Goal: Information Seeking & Learning: Find specific page/section

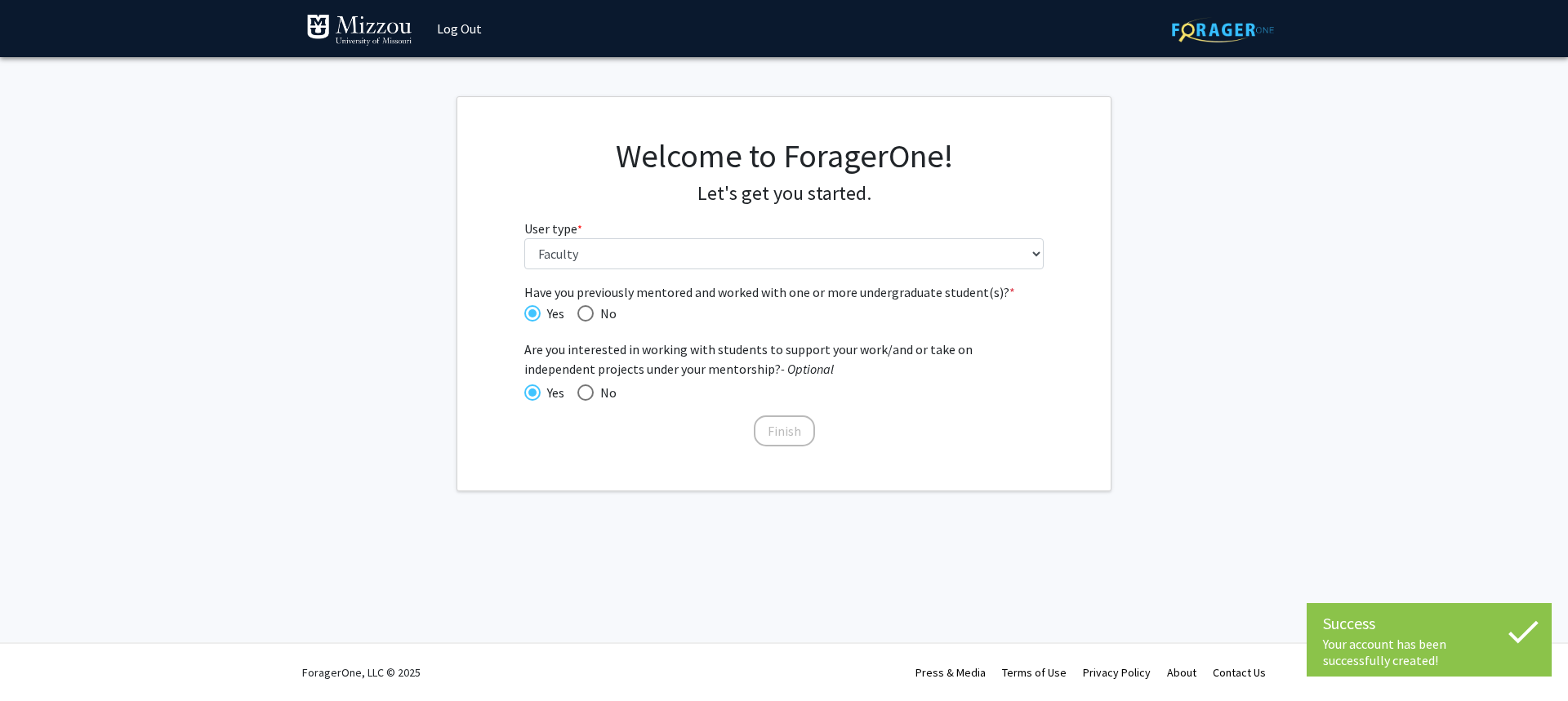
select select "5: faculty"
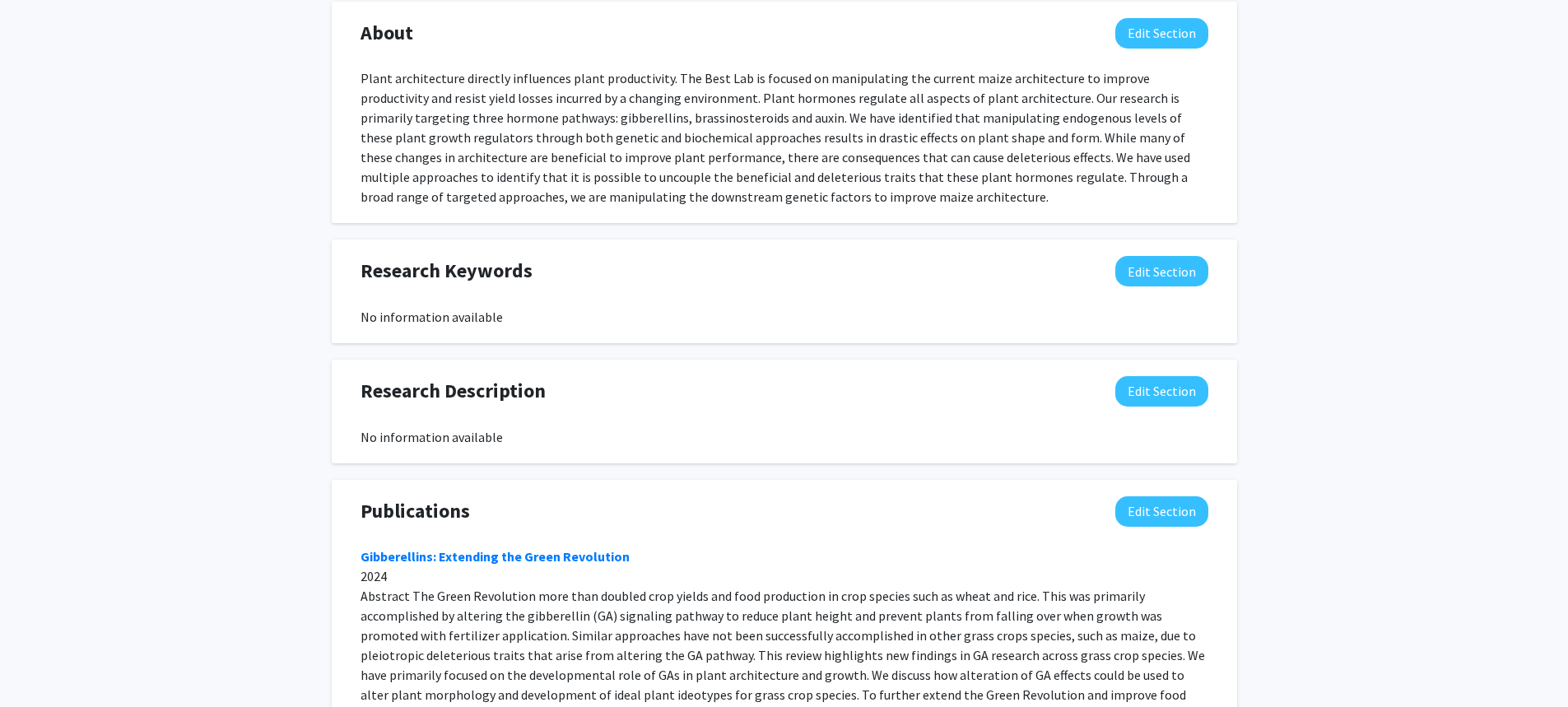
scroll to position [781, 0]
click at [1166, 256] on button "Edit Section" at bounding box center [1162, 270] width 93 height 30
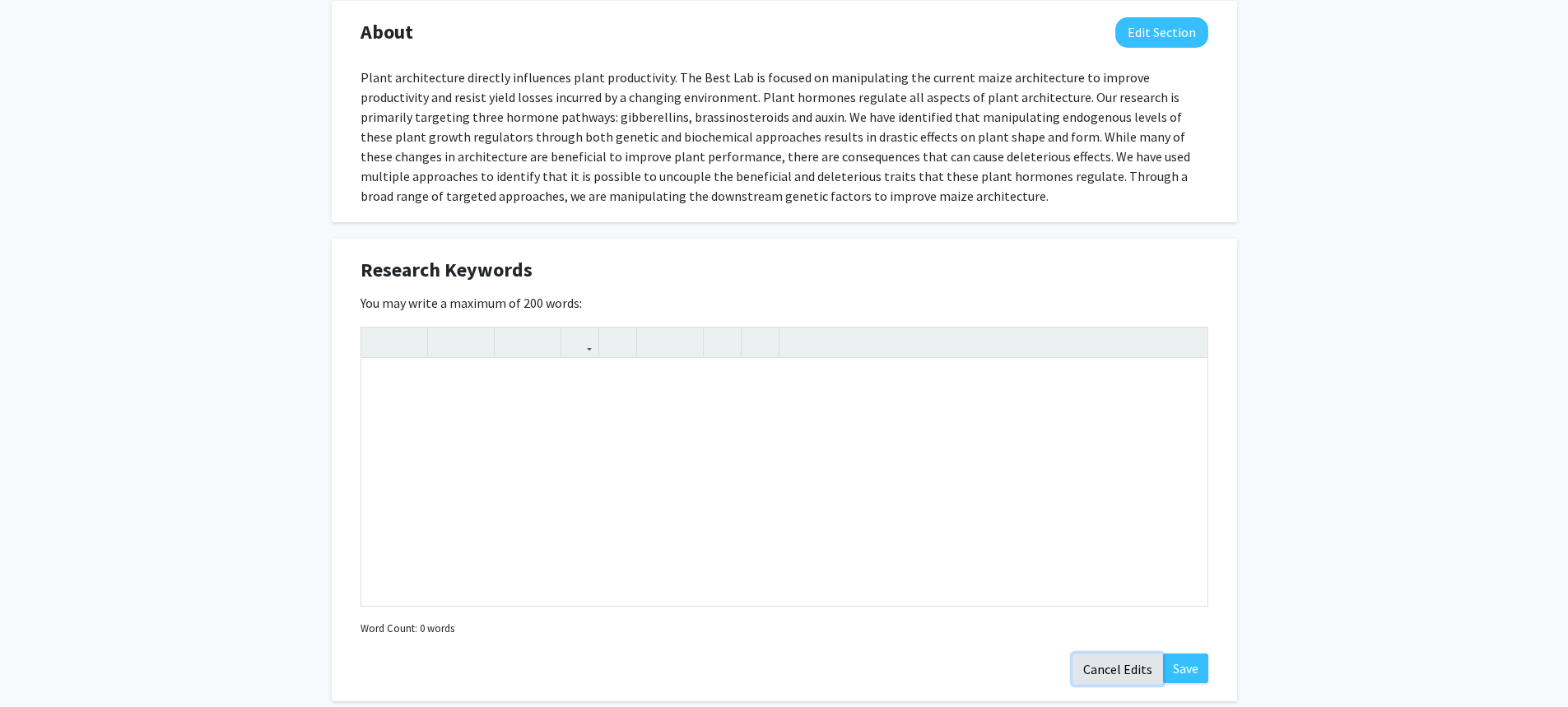
click at [1105, 654] on button "Cancel Edits" at bounding box center [1118, 670] width 90 height 31
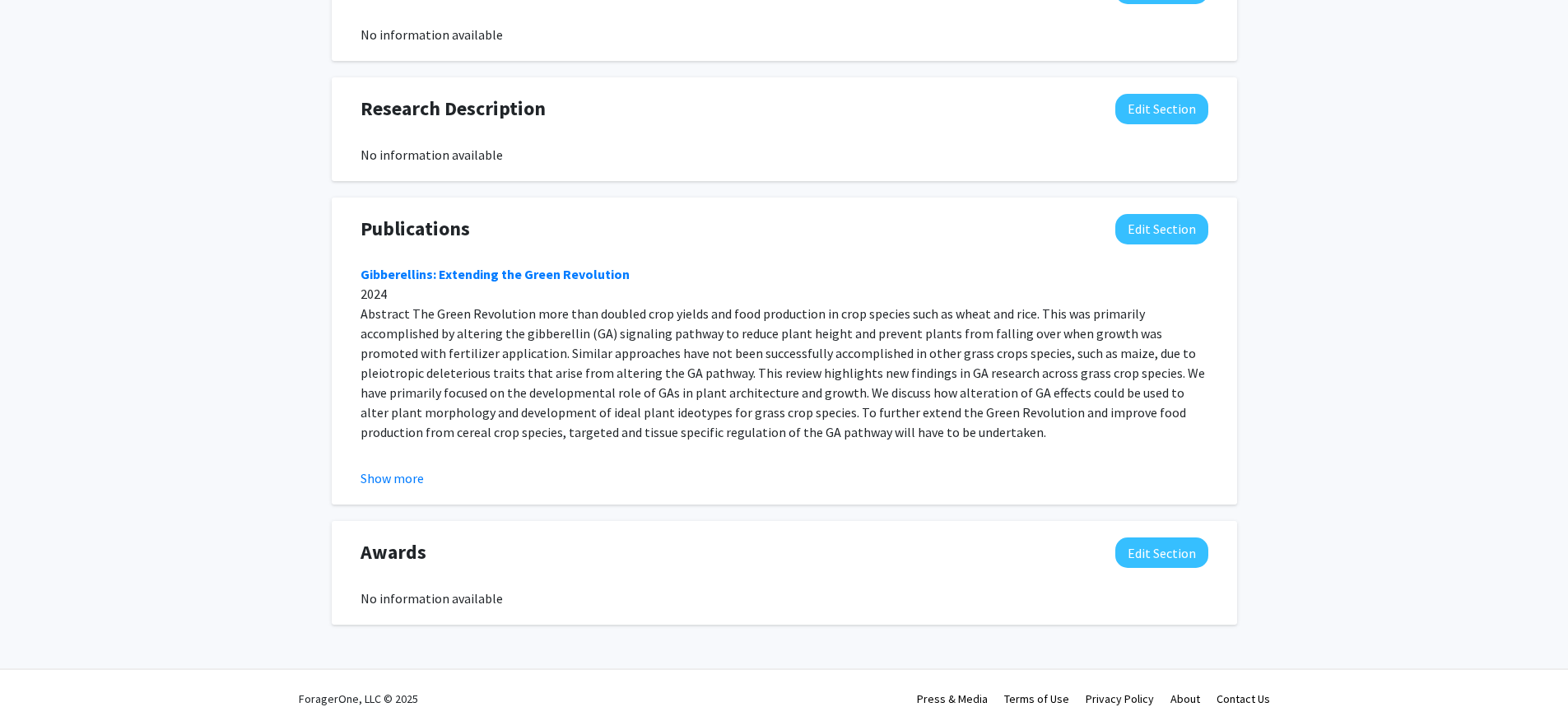
scroll to position [1063, 0]
click at [407, 468] on button "Show more" at bounding box center [392, 478] width 63 height 20
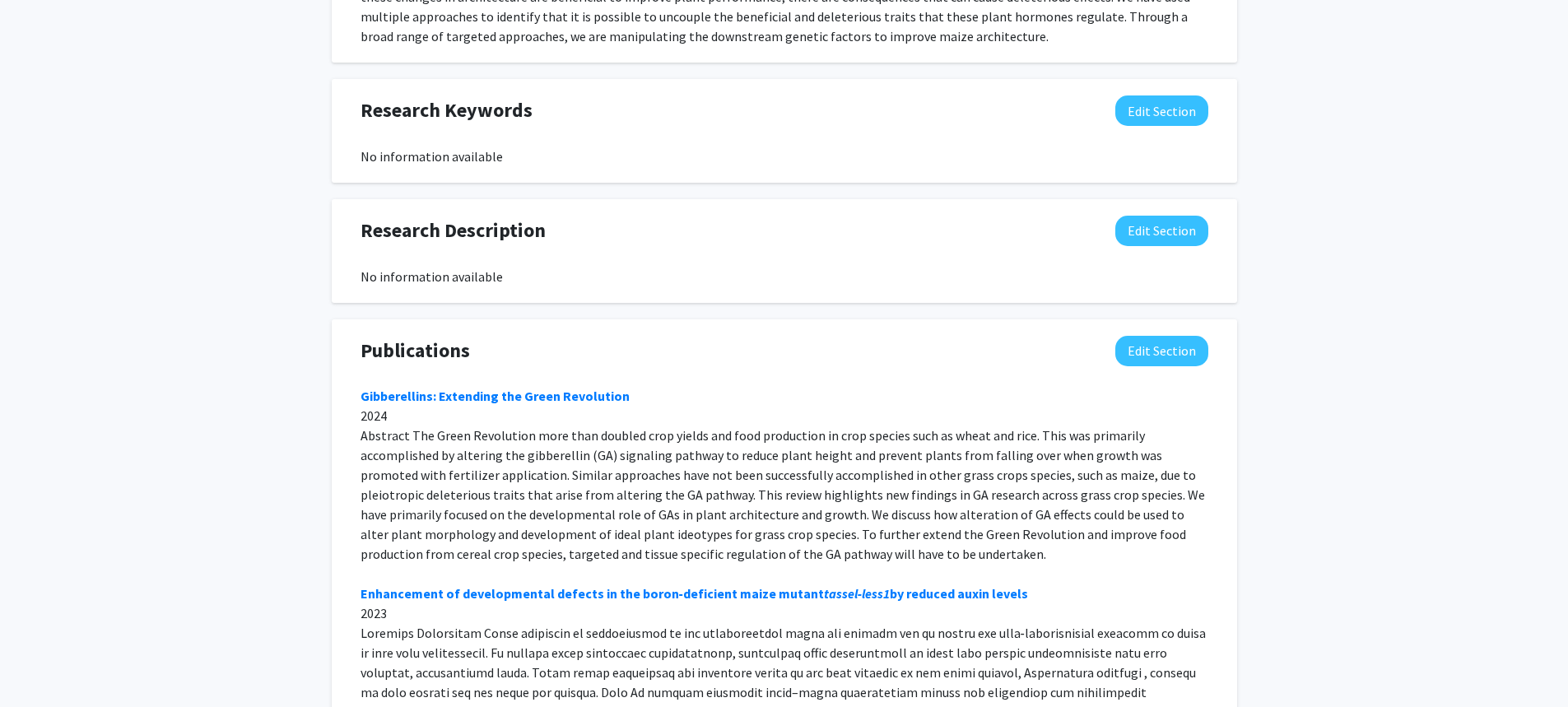
scroll to position [939, 0]
click at [1143, 338] on button "Edit Section" at bounding box center [1162, 351] width 93 height 30
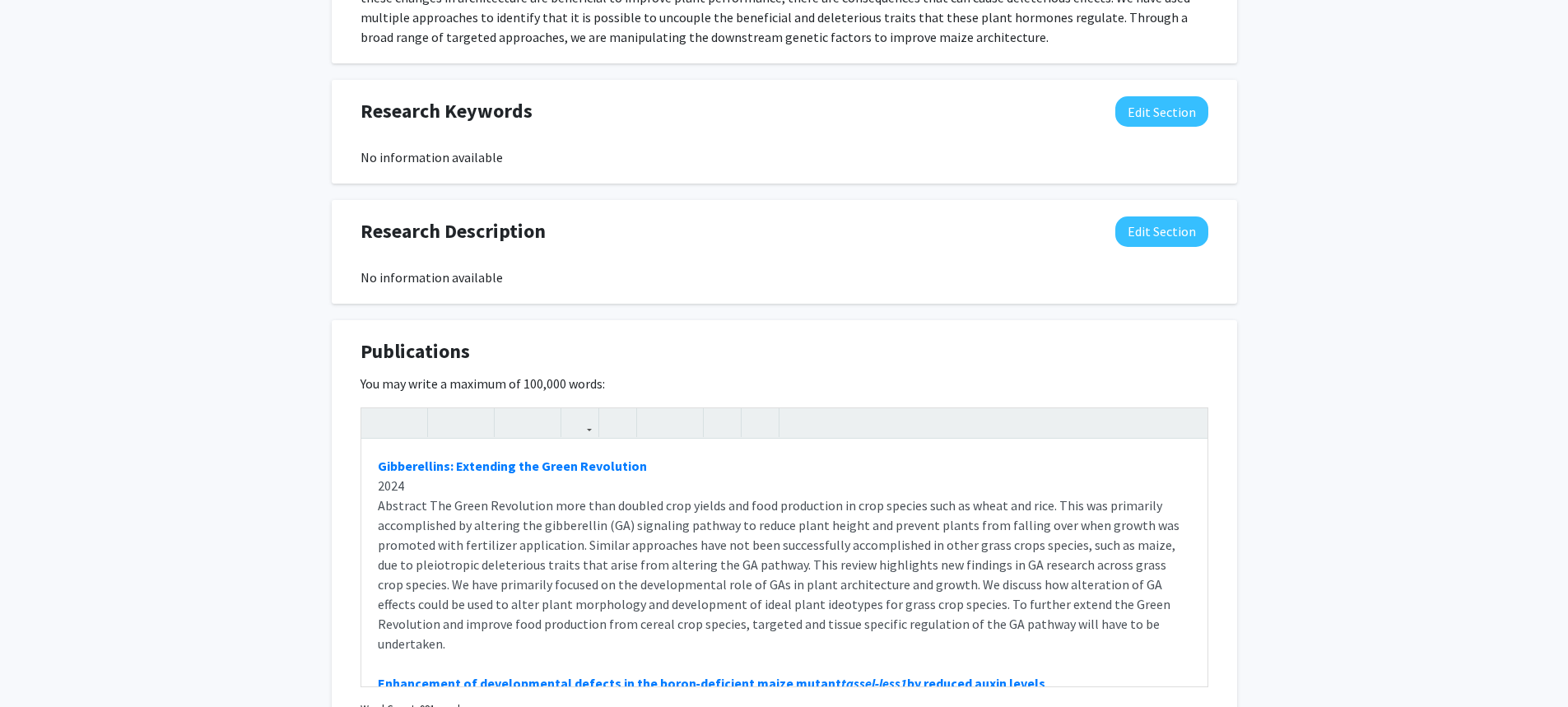
scroll to position [1217, 0]
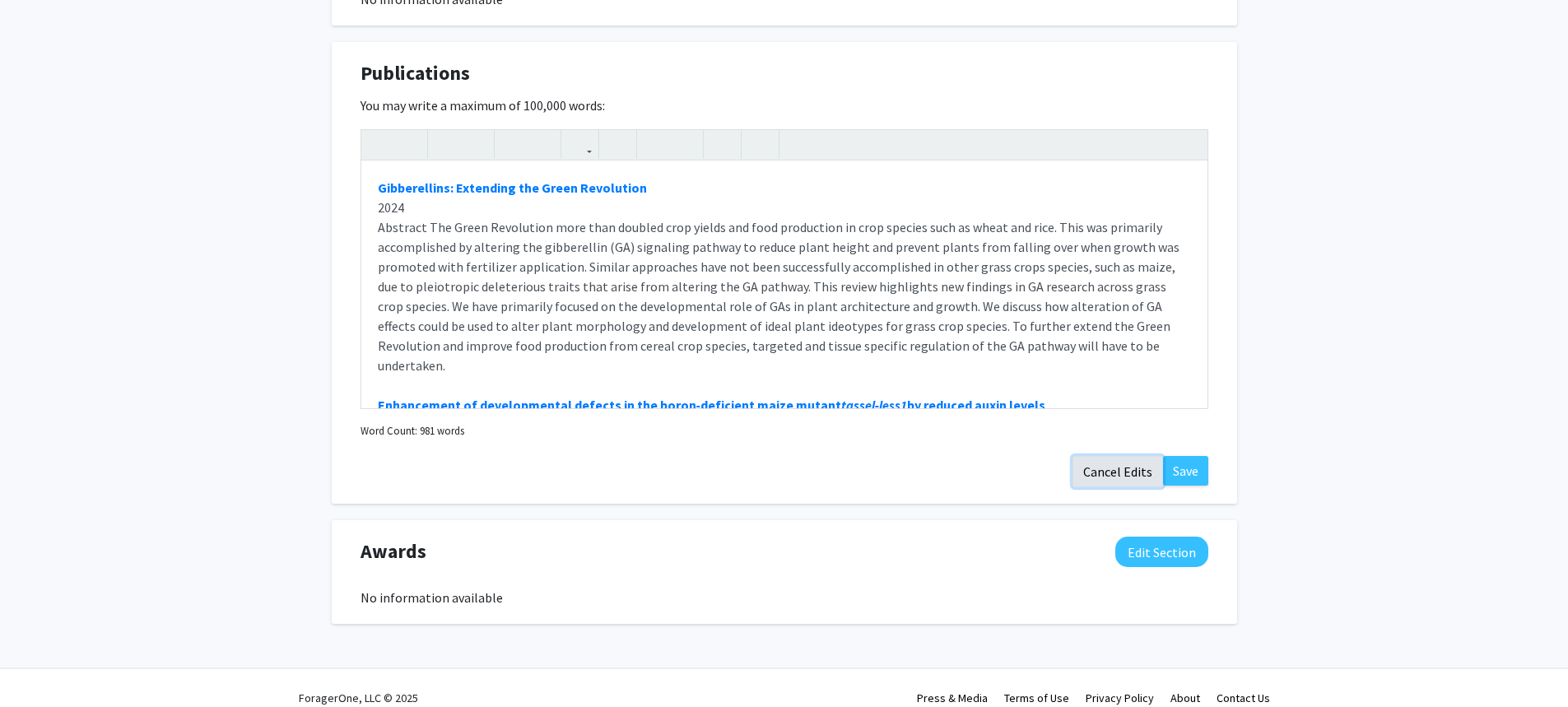
click at [1110, 456] on button "Cancel Edits" at bounding box center [1118, 472] width 90 height 31
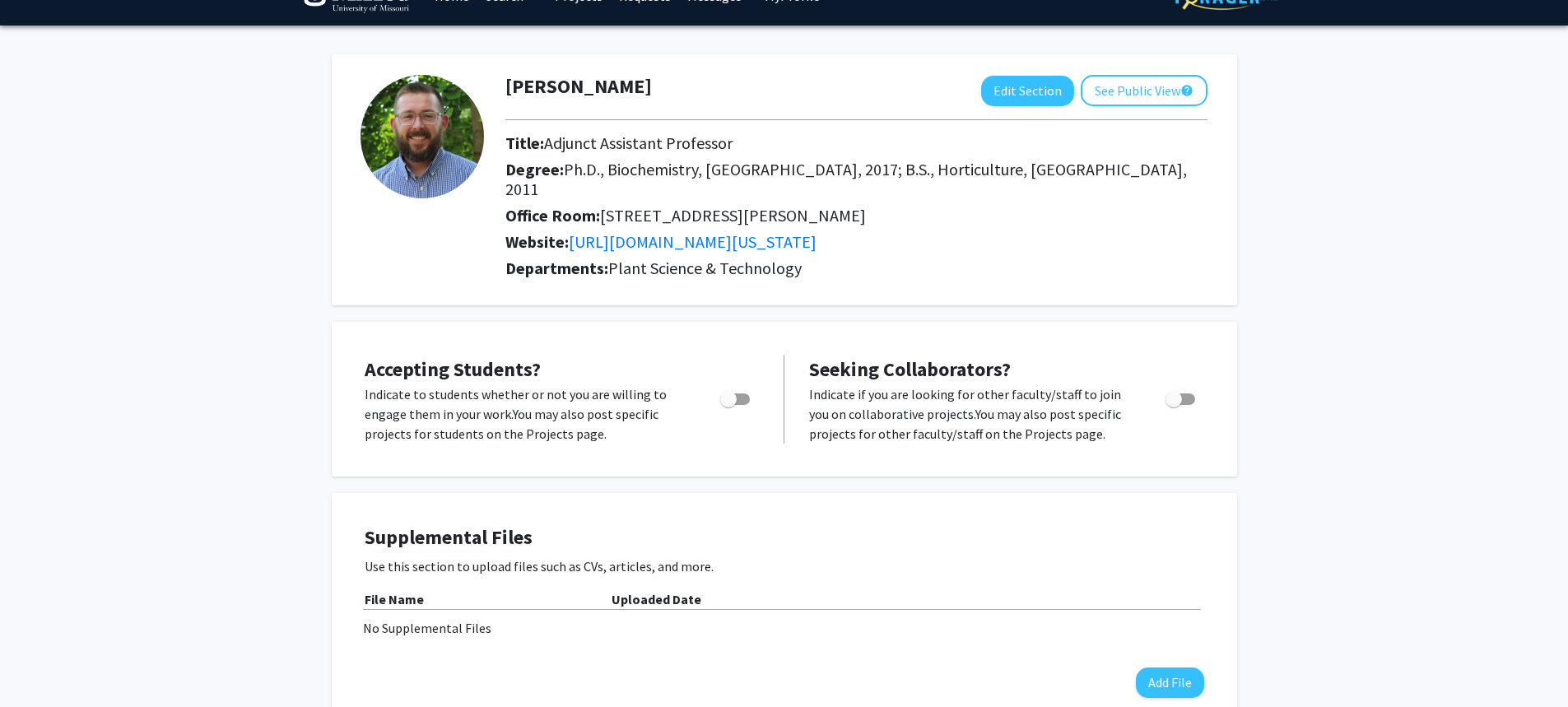
scroll to position [0, 0]
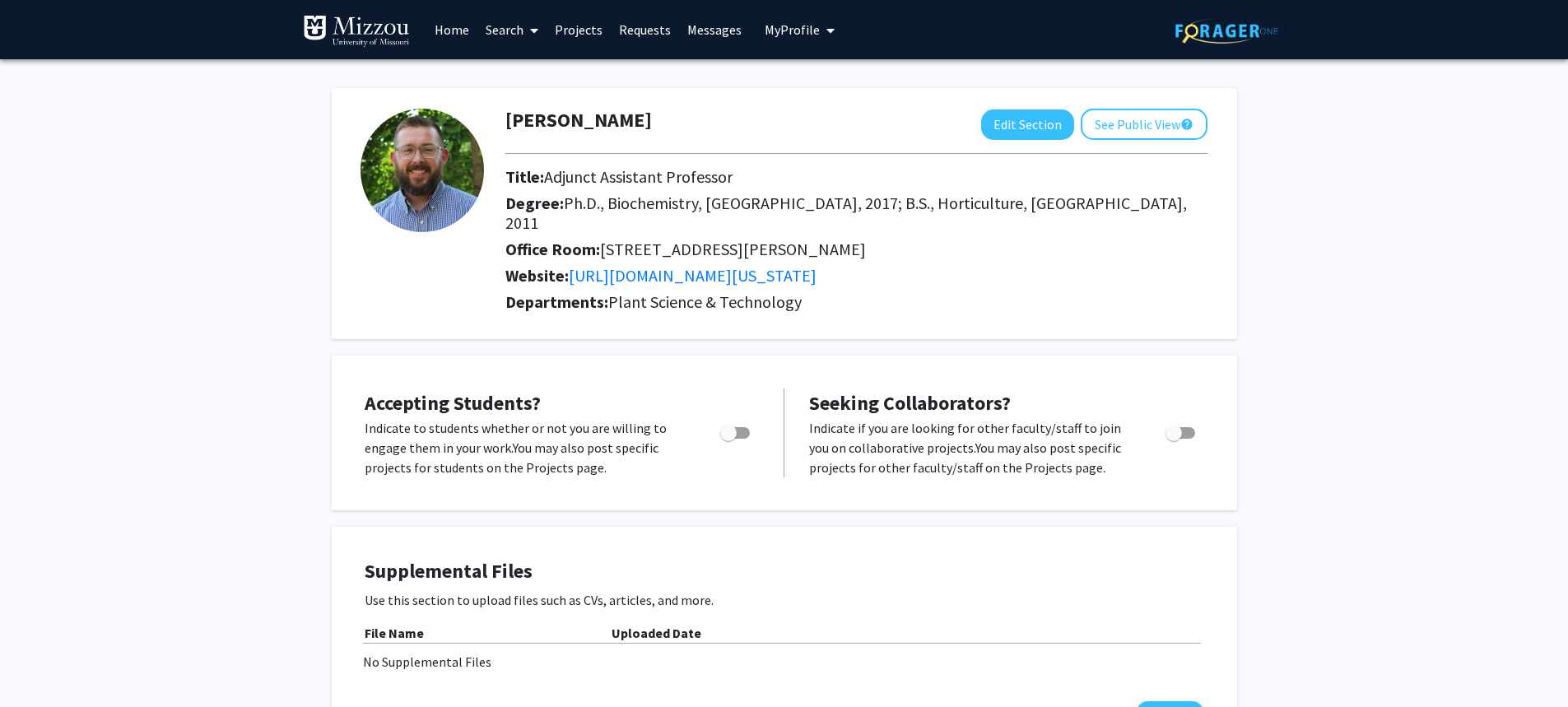
click at [580, 28] on link "Projects" at bounding box center [578, 29] width 64 height 58
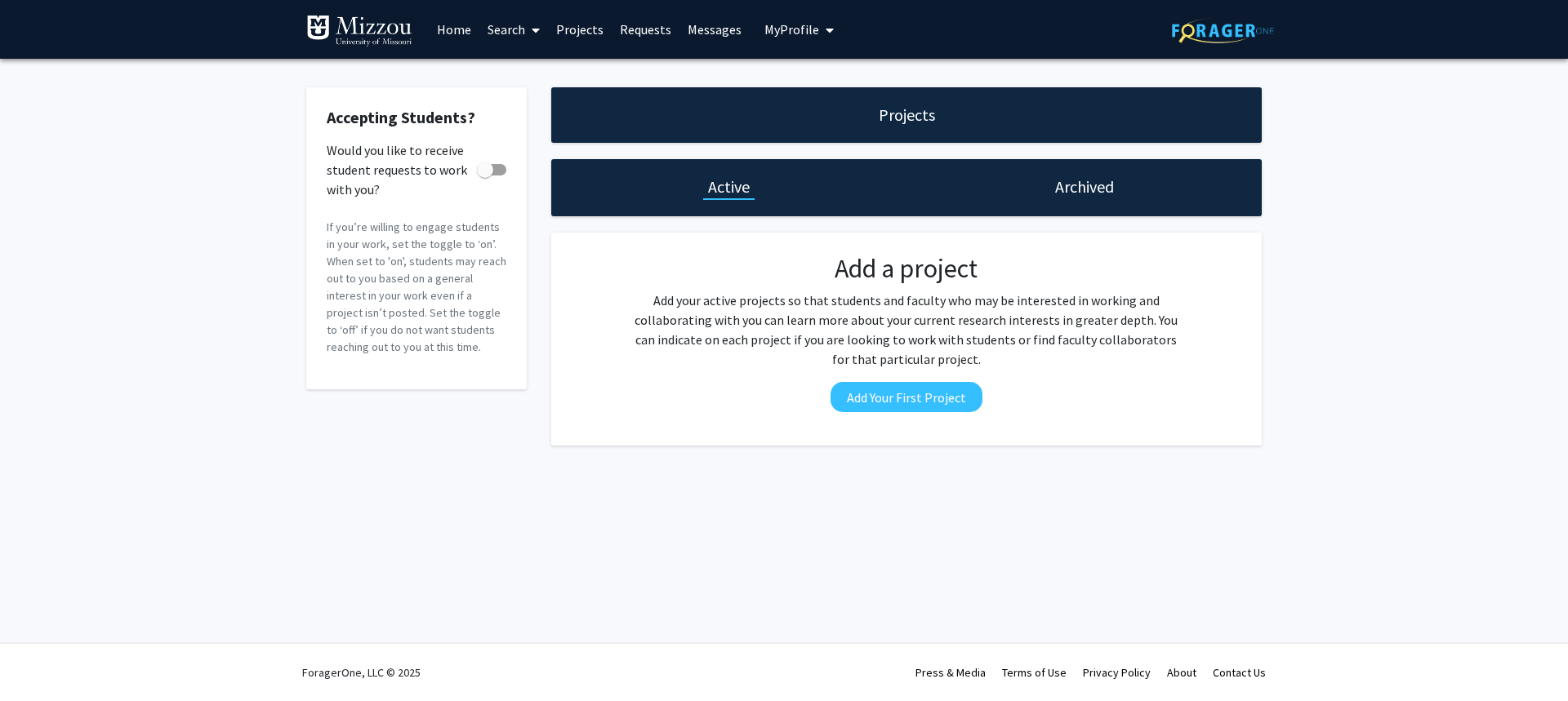
click at [444, 37] on link "Home" at bounding box center [454, 29] width 51 height 58
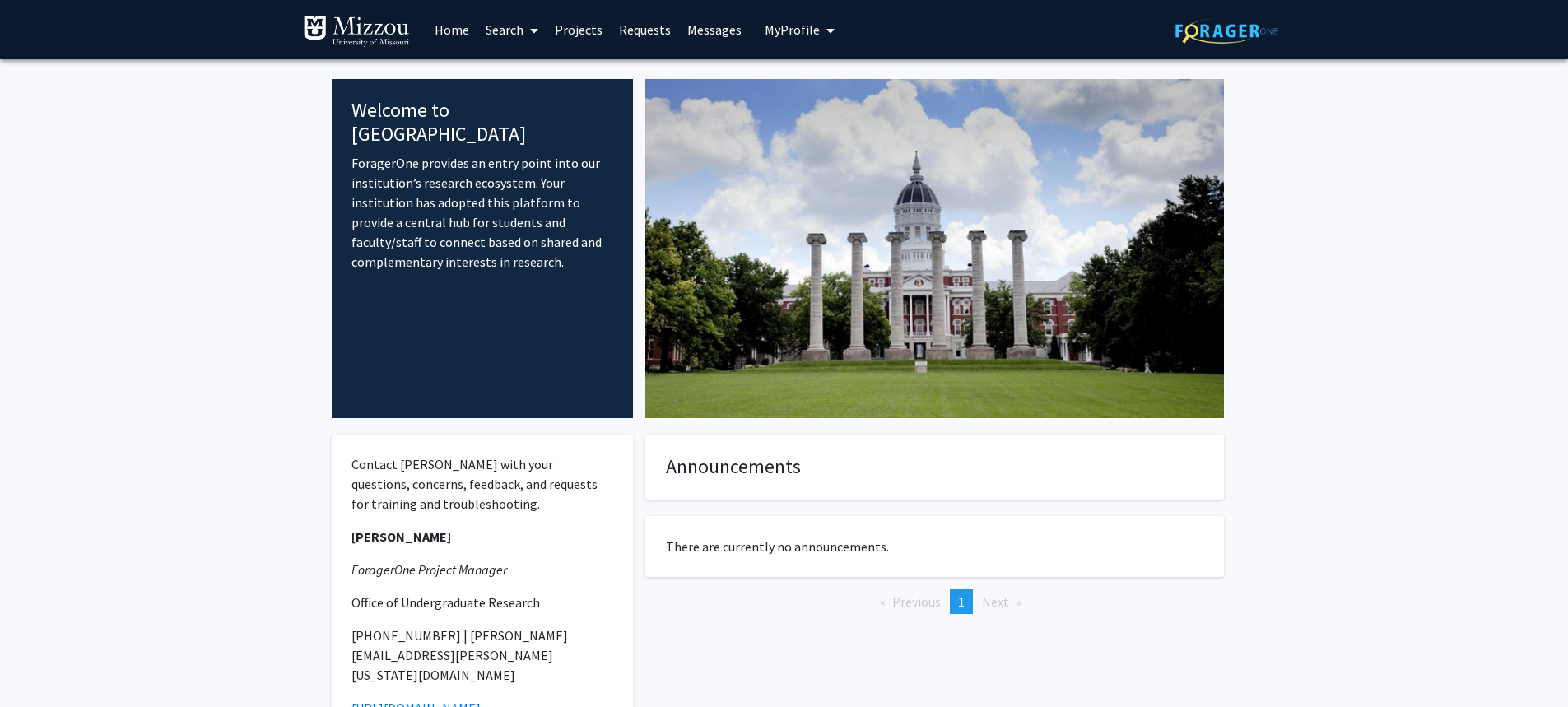
click at [784, 21] on button "My Profile" at bounding box center [799, 29] width 80 height 59
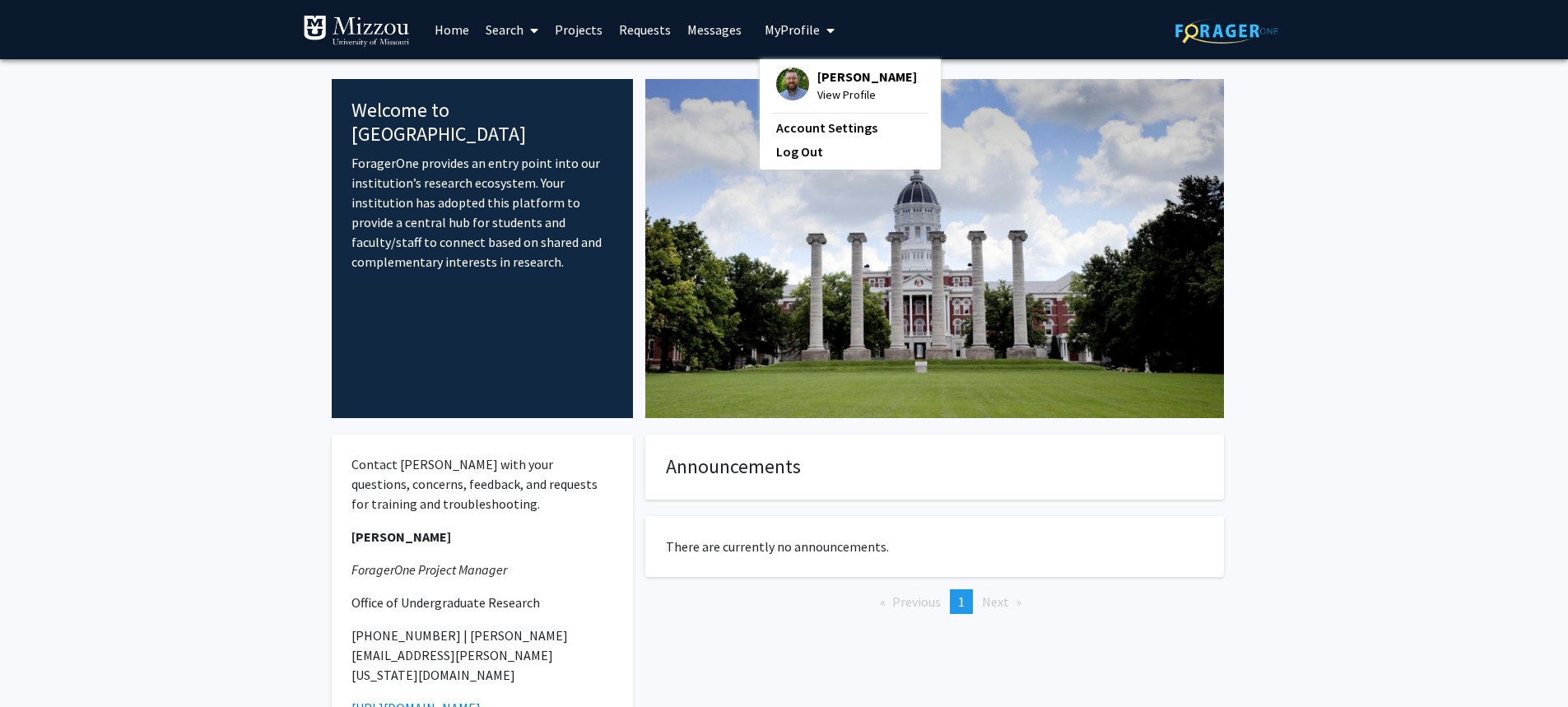
click at [842, 92] on span "View Profile" at bounding box center [866, 94] width 99 height 18
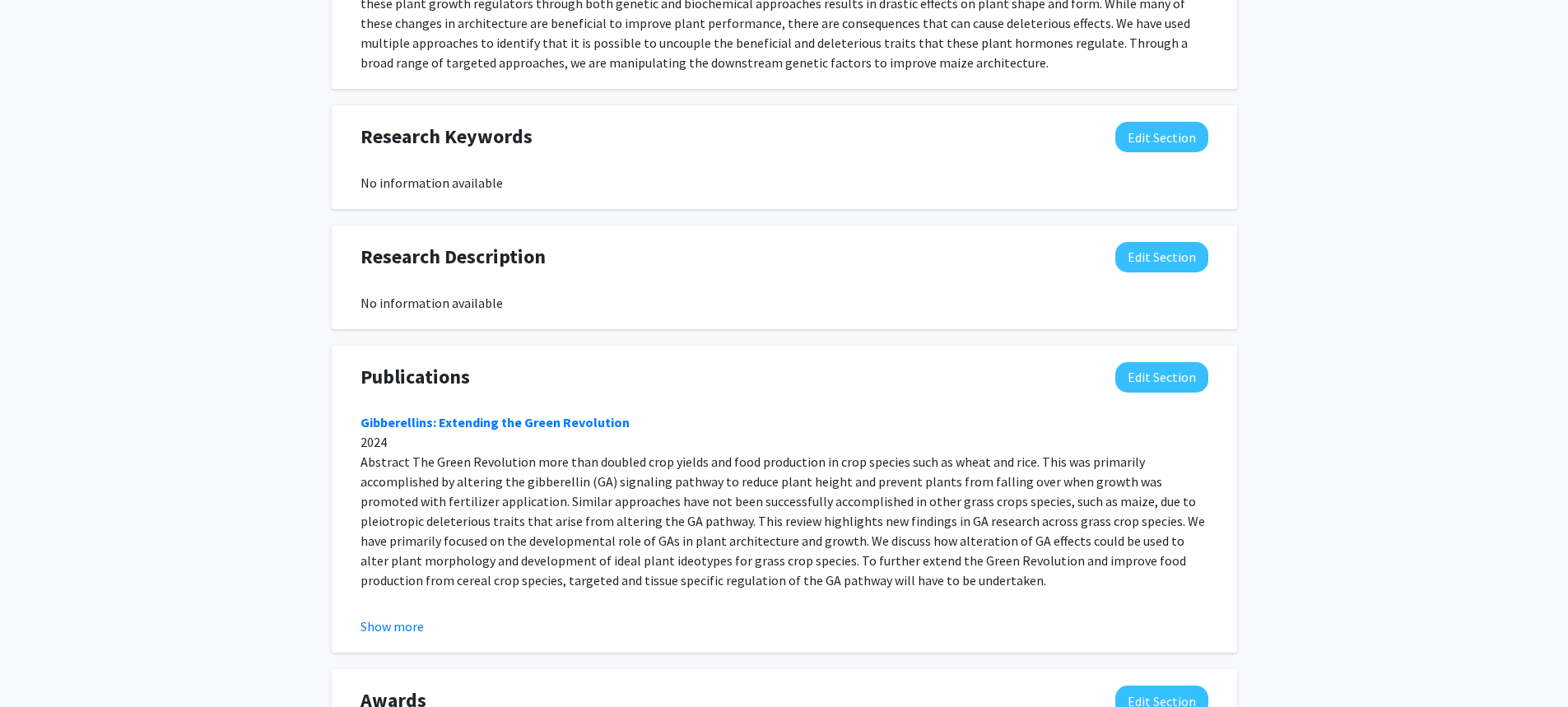
scroll to position [913, 0]
click at [1191, 123] on button "Edit Section" at bounding box center [1162, 138] width 93 height 30
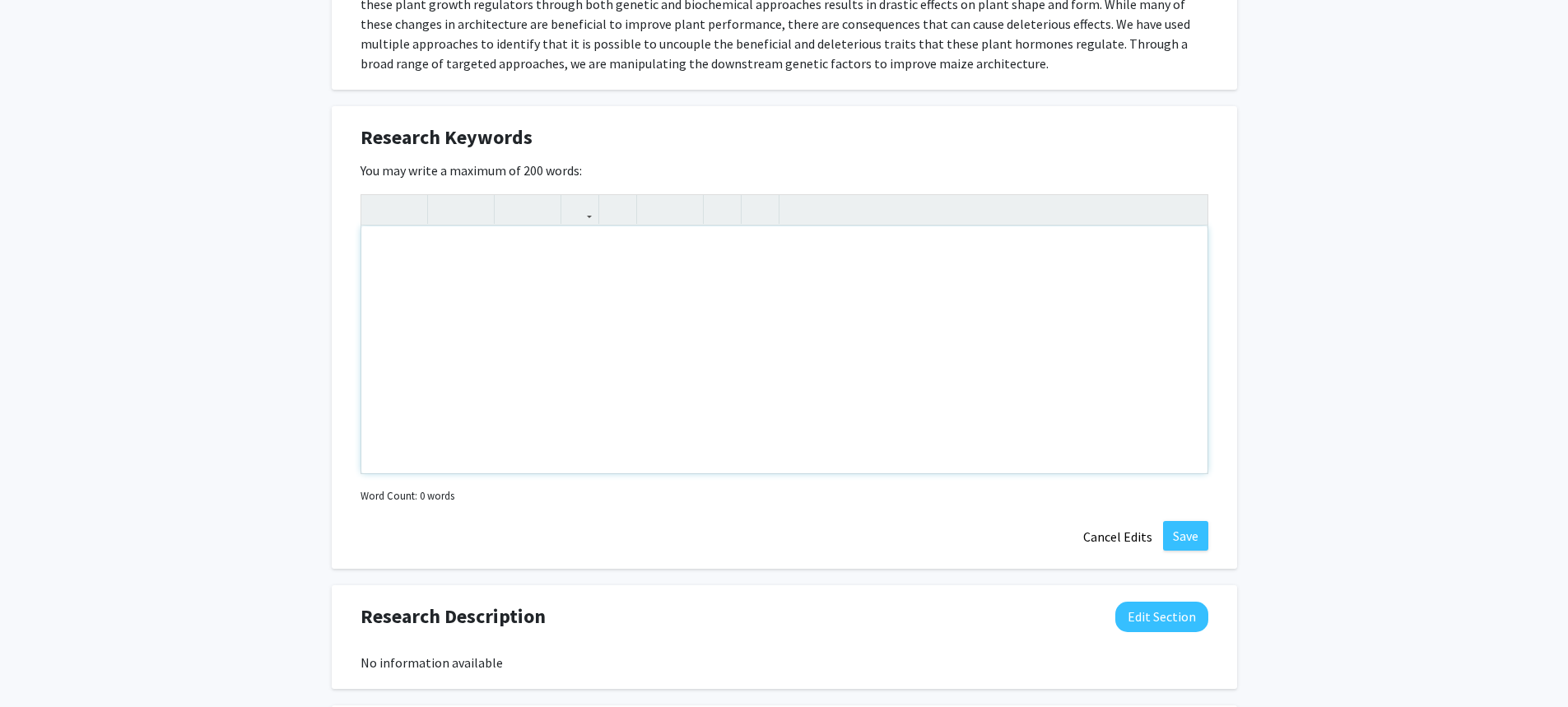
click at [721, 262] on div "Note to users with screen readers: Please deactivate our accessibility plugin f…" at bounding box center [784, 349] width 846 height 247
type textarea "<p>Maize</p><p>Plant Hormones</p><p>Plant Architecture</p><p>Genetics</p>"
click at [1189, 524] on button "Save" at bounding box center [1186, 536] width 45 height 29
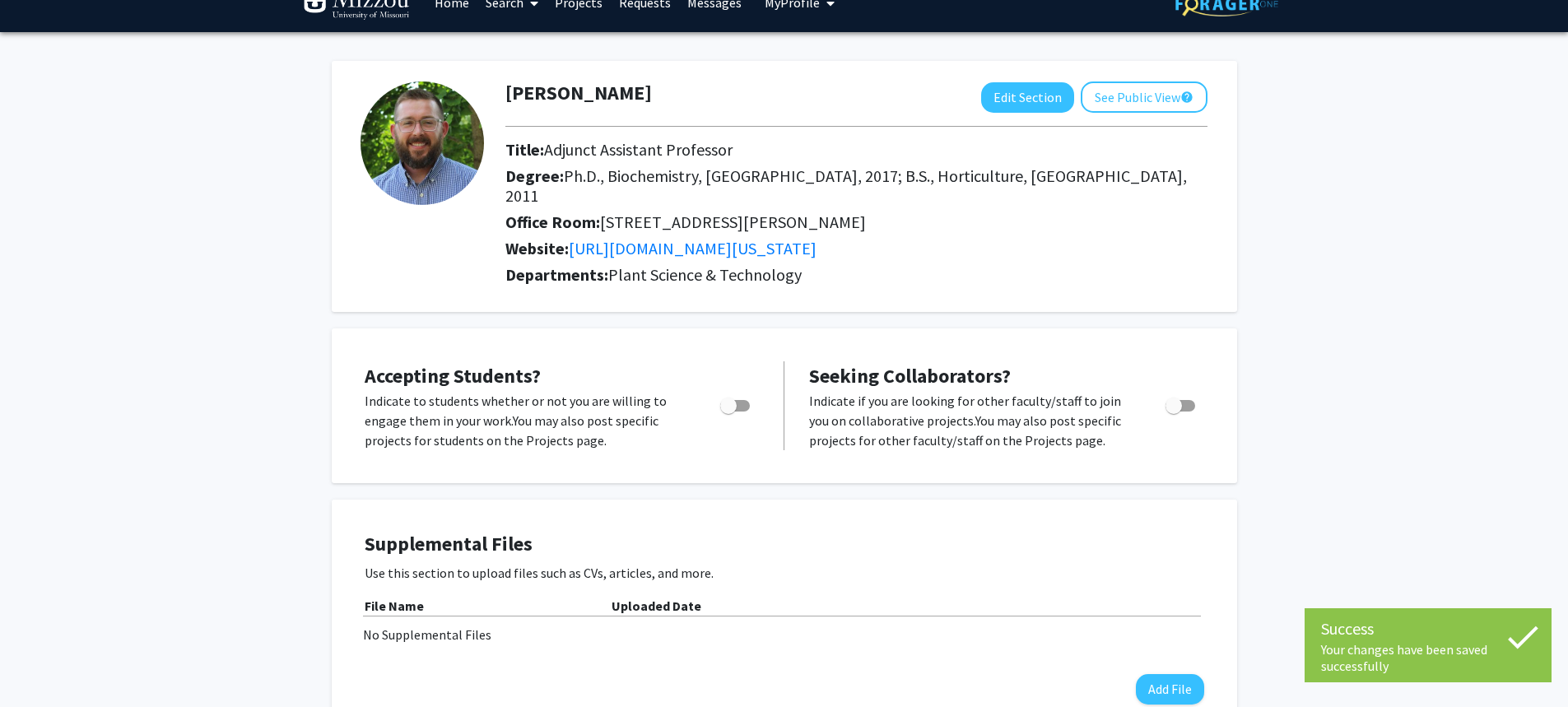
scroll to position [0, 0]
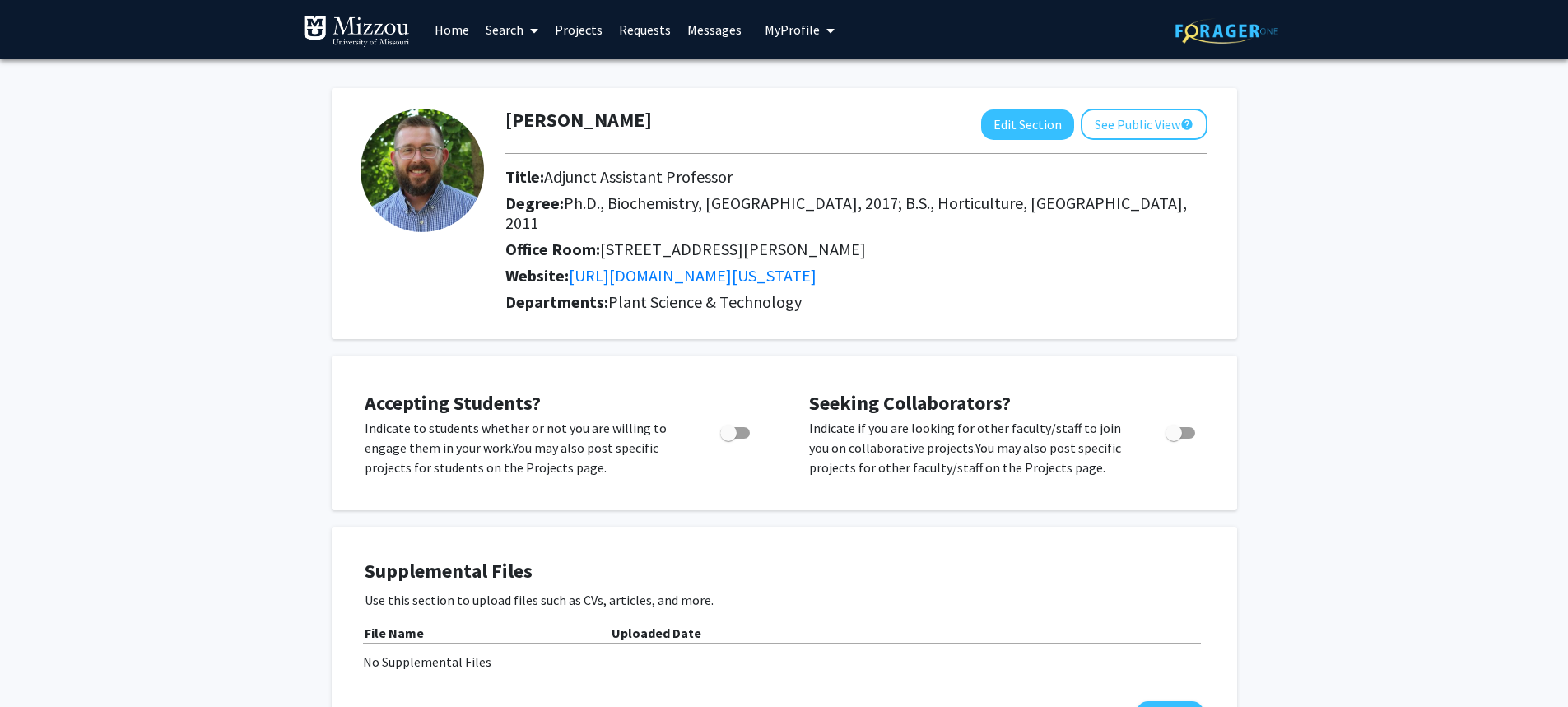
click at [645, 24] on link "Requests" at bounding box center [644, 29] width 68 height 58
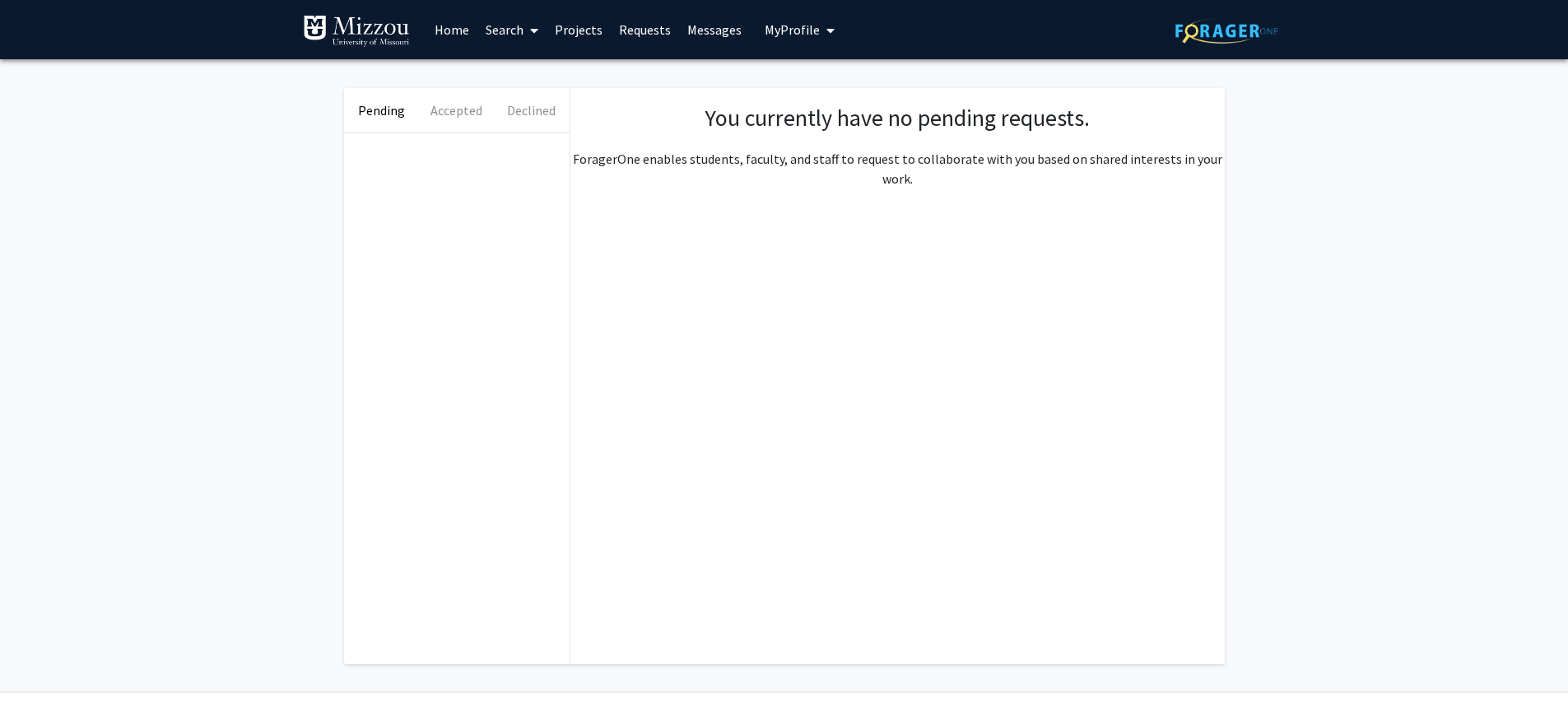
click at [513, 36] on link "Search" at bounding box center [512, 29] width 69 height 58
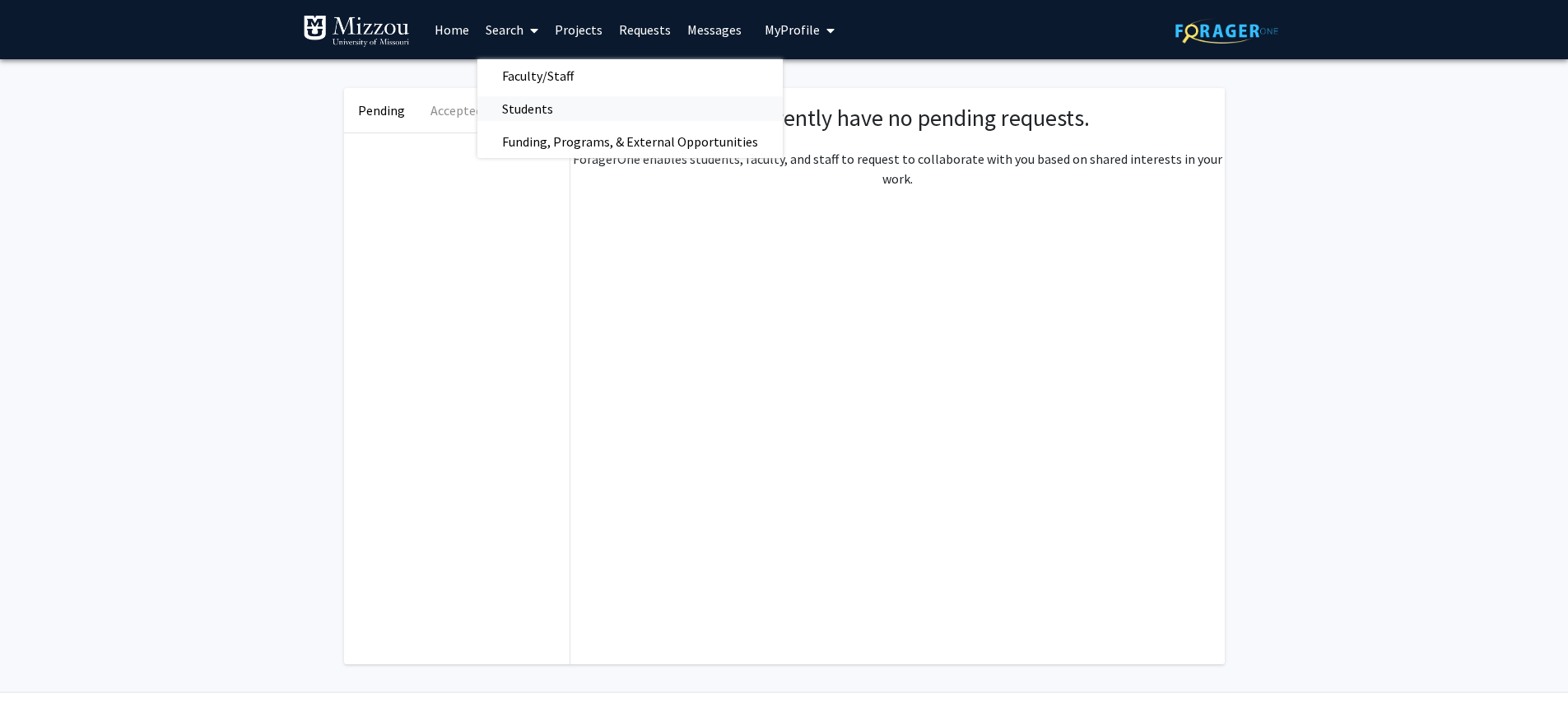
click at [542, 114] on span "Students" at bounding box center [528, 108] width 100 height 32
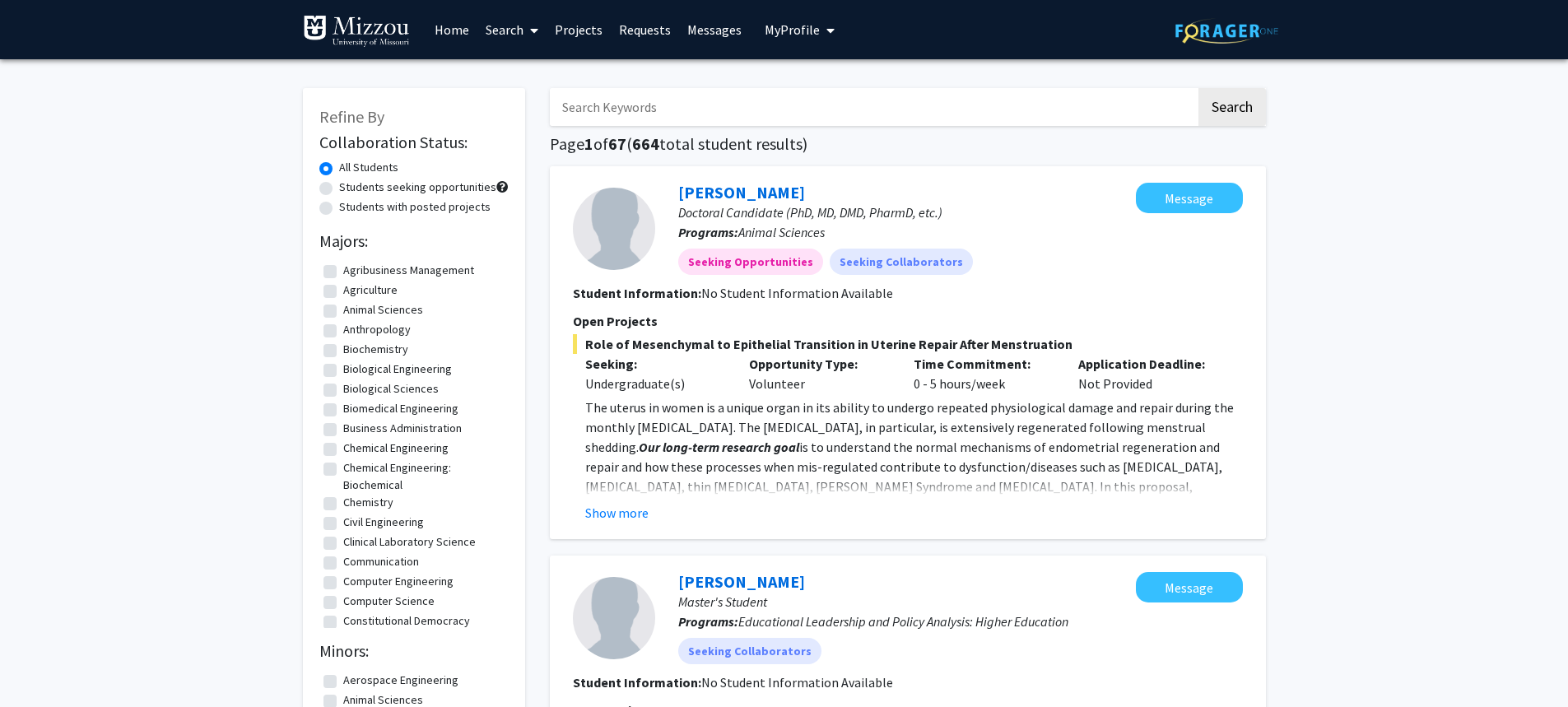
click at [725, 106] on input "Search Keywords" at bounding box center [872, 107] width 646 height 38
type input "plant"
click at [1198, 88] on button "Search" at bounding box center [1232, 107] width 68 height 38
